Goal: Task Accomplishment & Management: Manage account settings

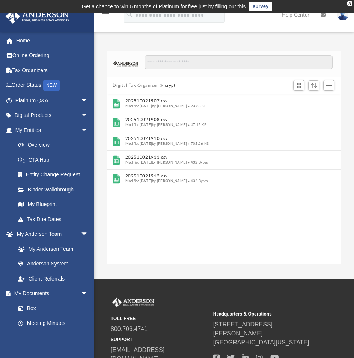
scroll to position [165, 229]
click at [118, 86] on button "Digital Tax Organizer" at bounding box center [135, 85] width 45 height 7
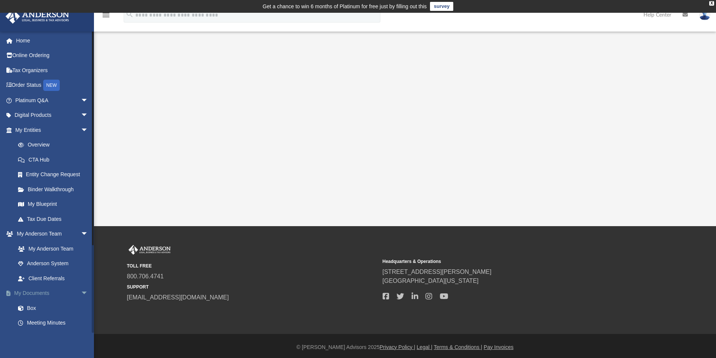
click at [33, 293] on link "My Documents arrow_drop_down" at bounding box center [52, 293] width 94 height 15
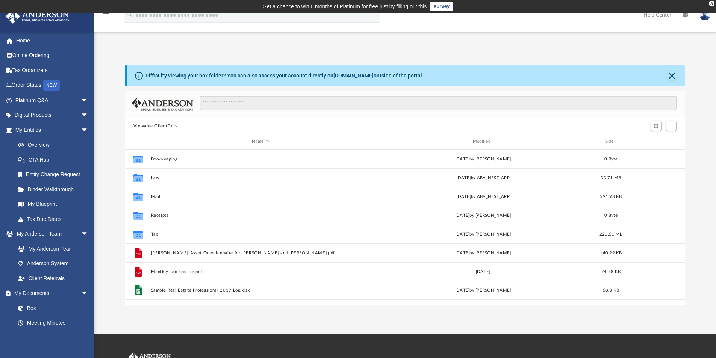
scroll to position [165, 554]
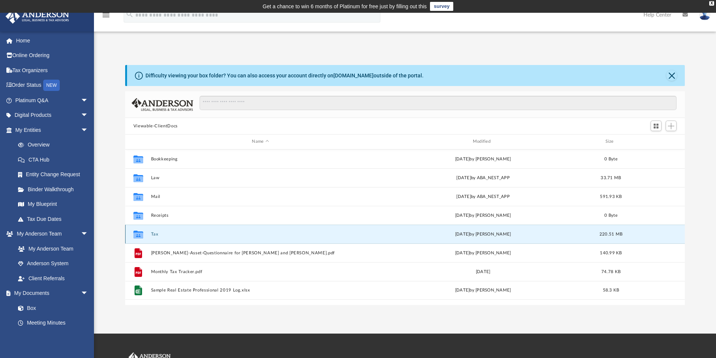
click at [160, 233] on button "Tax" at bounding box center [260, 234] width 219 height 5
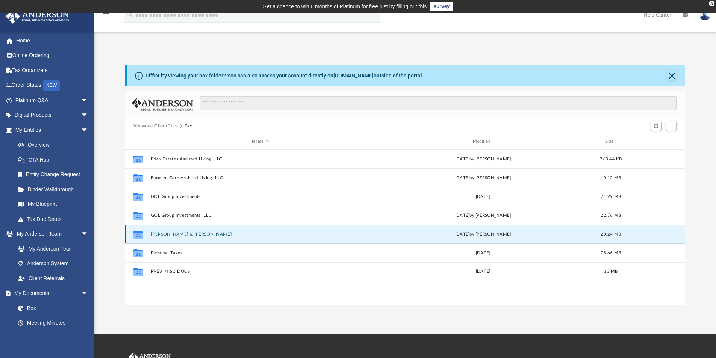
click at [207, 232] on button "Mace, Kevin & Harris, Heather" at bounding box center [260, 234] width 219 height 5
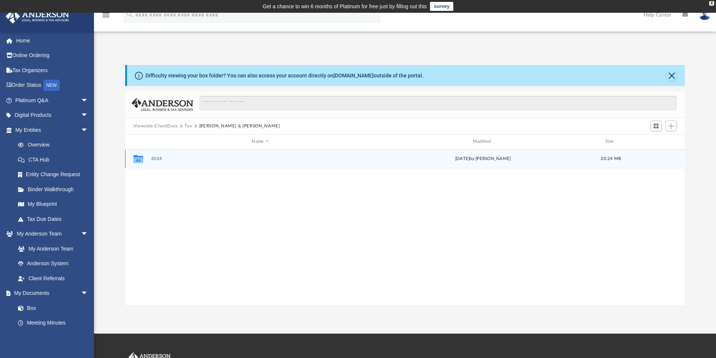
click at [156, 161] on button "2024" at bounding box center [260, 158] width 219 height 5
click at [156, 161] on button "Digital Tax Organizer" at bounding box center [260, 158] width 219 height 5
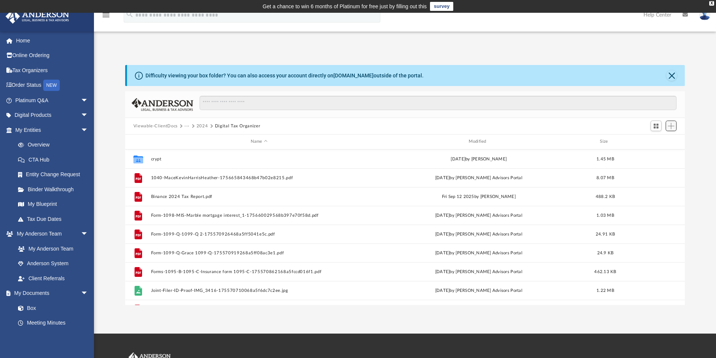
click at [354, 124] on span "Add" at bounding box center [671, 126] width 6 height 6
click at [354, 153] on li "New Folder" at bounding box center [660, 153] width 24 height 8
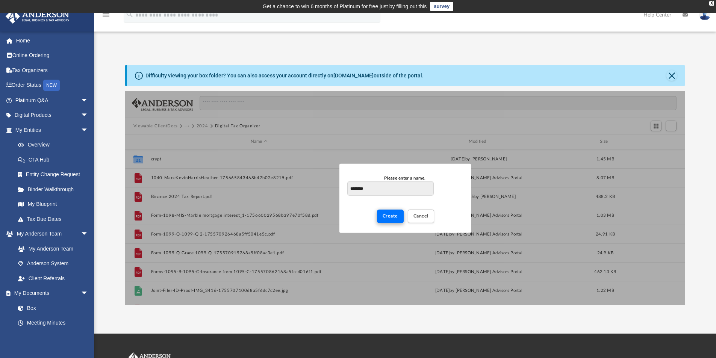
type input "********"
click at [354, 216] on span "Create" at bounding box center [390, 216] width 15 height 5
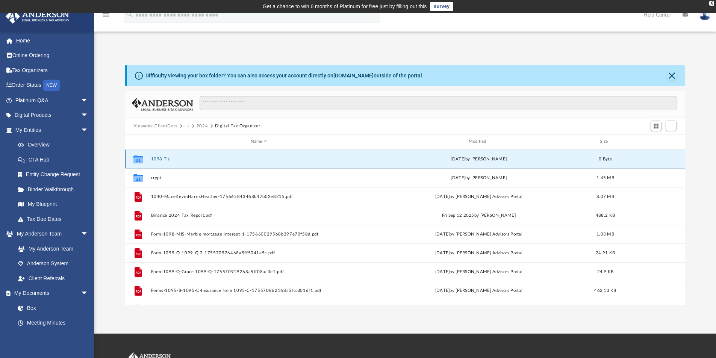
click at [160, 157] on button "1098-T's" at bounding box center [259, 159] width 217 height 5
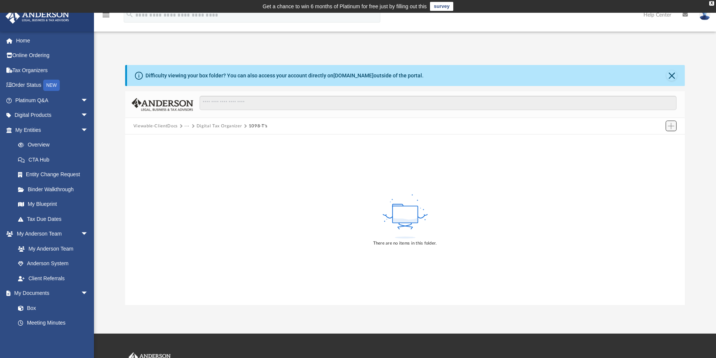
click at [354, 124] on span "Add" at bounding box center [671, 126] width 6 height 6
click at [354, 140] on li "Upload" at bounding box center [660, 141] width 24 height 8
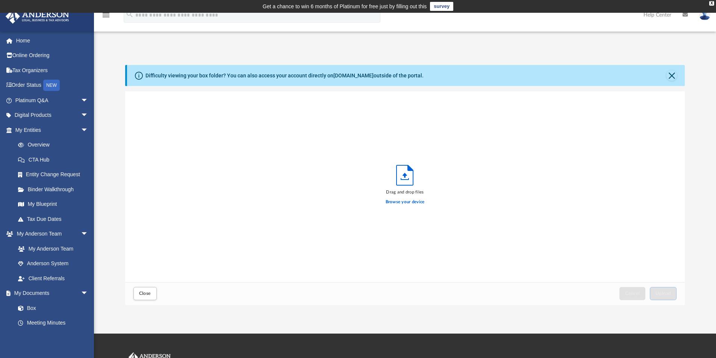
scroll to position [185, 554]
click at [354, 202] on label "Browse your device" at bounding box center [405, 202] width 39 height 7
click at [0, 0] on input "Browse your device" at bounding box center [0, 0] width 0 height 0
click at [354, 292] on span "Upload" at bounding box center [664, 293] width 16 height 5
click at [354, 198] on label "Select More Files" at bounding box center [405, 201] width 34 height 7
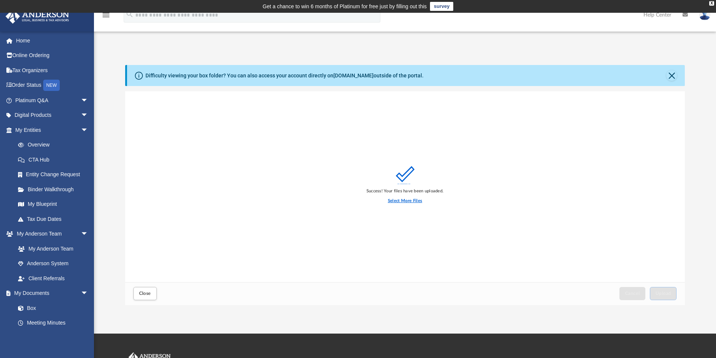
click at [0, 0] on input "Select More Files" at bounding box center [0, 0] width 0 height 0
click at [354, 295] on span "Upload" at bounding box center [664, 293] width 16 height 5
click at [354, 200] on label "Select More Files" at bounding box center [405, 201] width 34 height 7
click at [0, 0] on input "Select More Files" at bounding box center [0, 0] width 0 height 0
click at [354, 294] on span "Upload" at bounding box center [664, 293] width 16 height 5
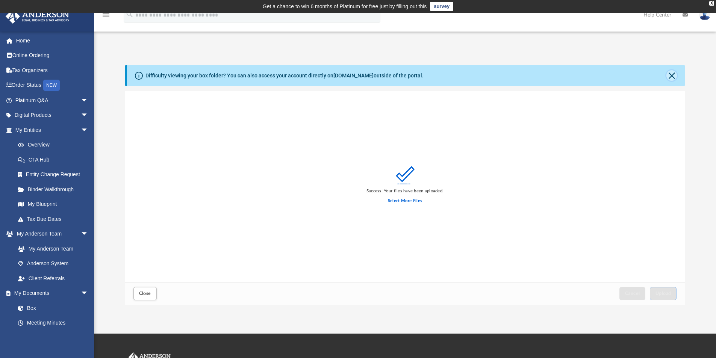
click at [354, 73] on button "Close" at bounding box center [671, 75] width 11 height 11
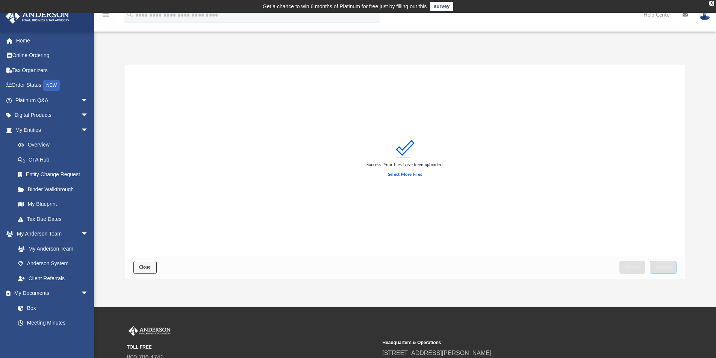
click at [154, 265] on button "Close" at bounding box center [144, 267] width 23 height 13
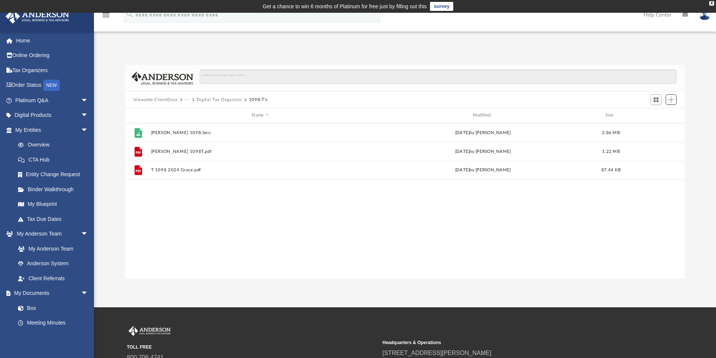
scroll to position [165, 554]
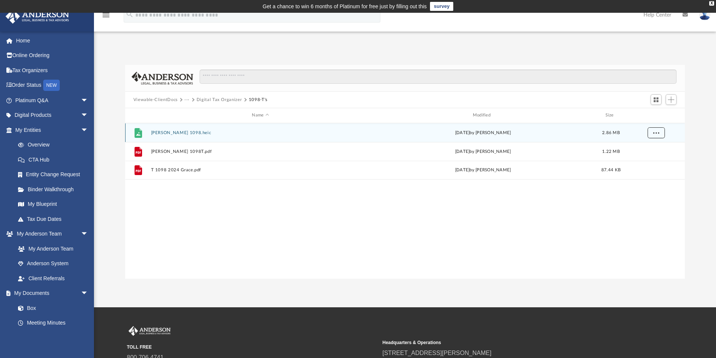
click at [354, 133] on span "More options" at bounding box center [656, 132] width 6 height 4
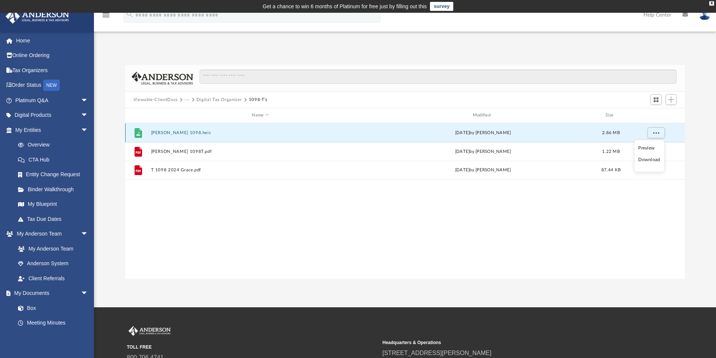
click at [342, 133] on button "Olivia 1098.heic" at bounding box center [260, 132] width 219 height 5
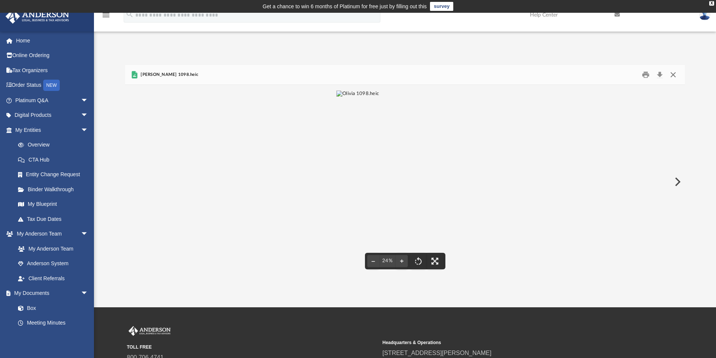
click at [354, 75] on button "Close" at bounding box center [673, 75] width 14 height 12
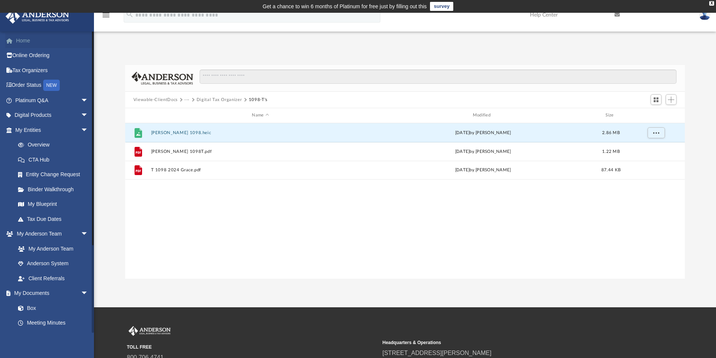
click at [23, 38] on link "Home" at bounding box center [52, 40] width 94 height 15
